Goal: Information Seeking & Learning: Learn about a topic

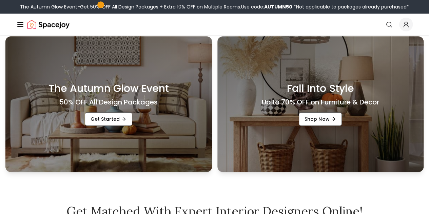
scroll to position [183, 0]
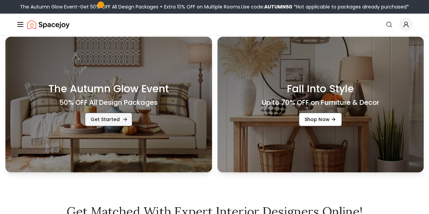
click at [116, 122] on link "Get Started" at bounding box center [109, 120] width 48 height 14
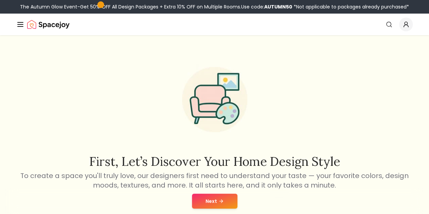
click at [0, 0] on link "Pricing" at bounding box center [0, 0] width 0 height 0
